Goal: Navigation & Orientation: Find specific page/section

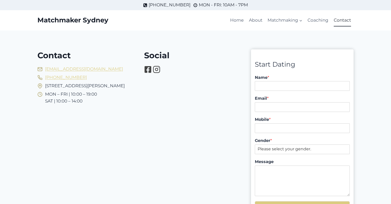
click at [87, 23] on p "Matchmaker Sydney" at bounding box center [72, 20] width 71 height 8
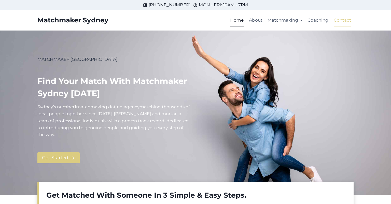
click at [347, 20] on link "Contact" at bounding box center [342, 20] width 22 height 12
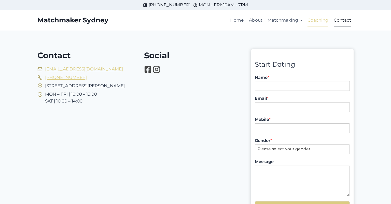
click at [322, 22] on link "Coaching" at bounding box center [318, 20] width 26 height 12
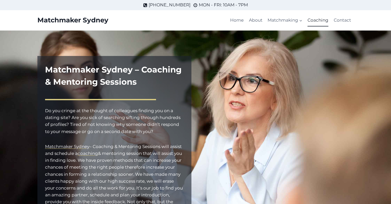
click at [99, 24] on p "Matchmaker Sydney" at bounding box center [72, 20] width 71 height 8
